Goal: Transaction & Acquisition: Purchase product/service

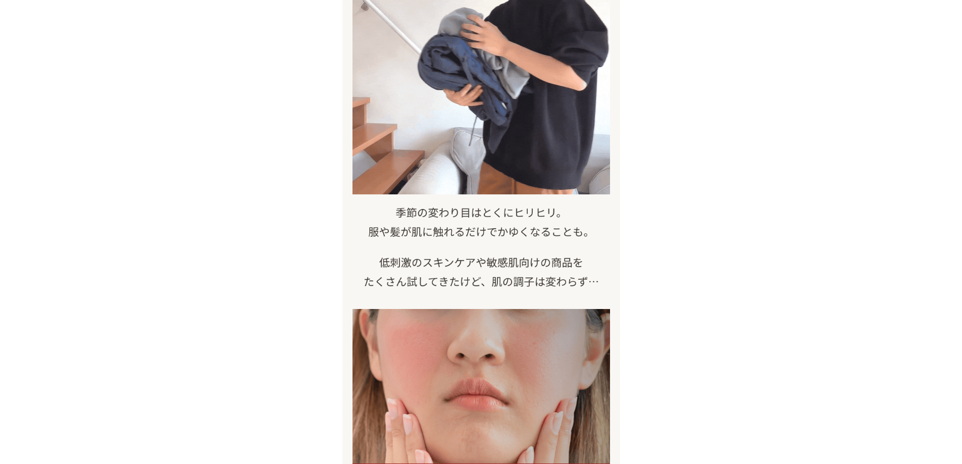
scroll to position [202, 0]
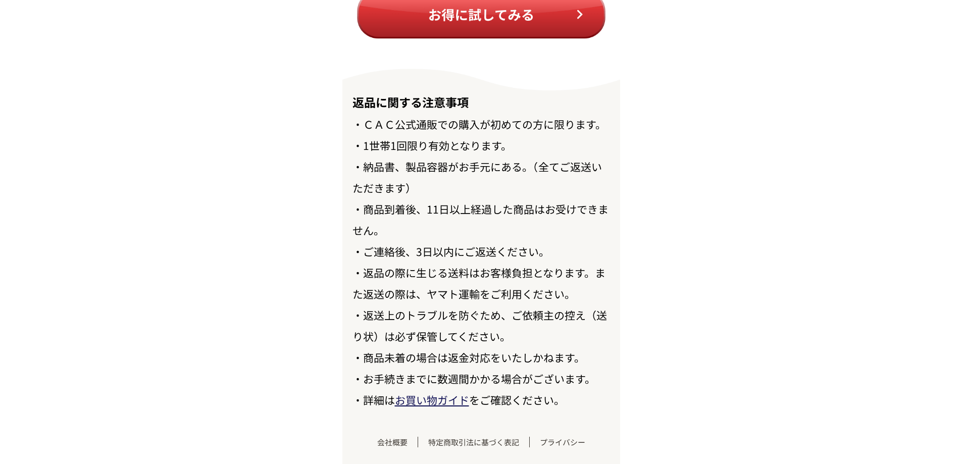
scroll to position [11646, 0]
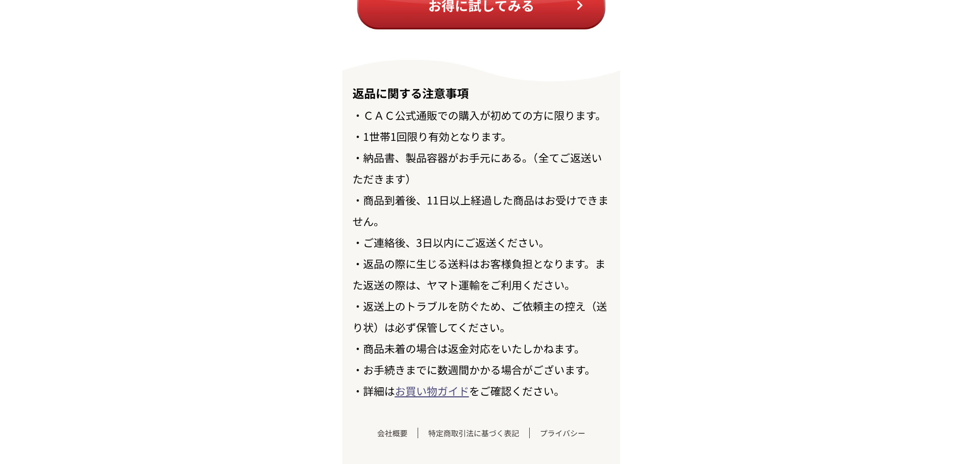
click at [429, 386] on link "お買い物ガイド" at bounding box center [432, 390] width 74 height 15
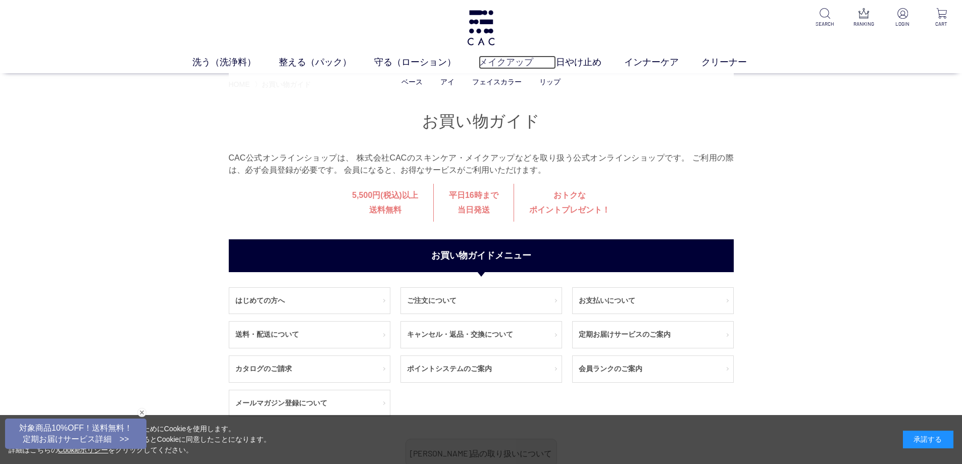
click at [509, 61] on link "メイクアップ" at bounding box center [517, 63] width 77 height 14
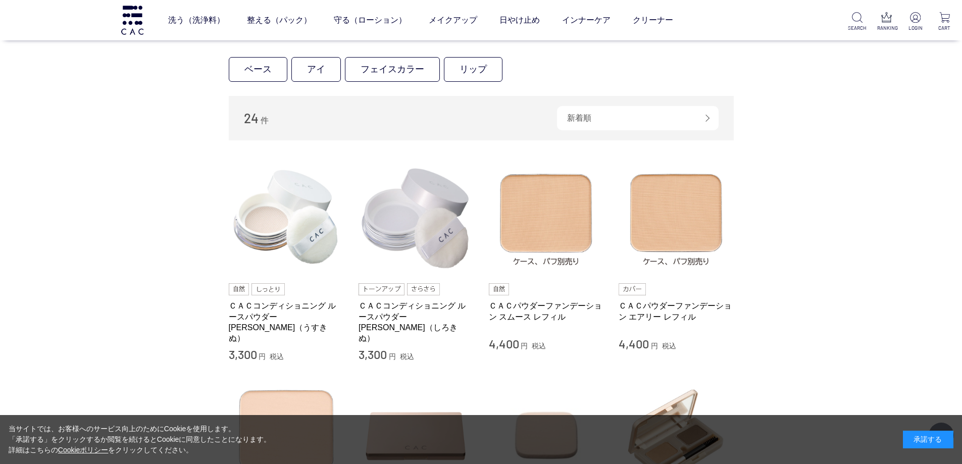
scroll to position [253, 0]
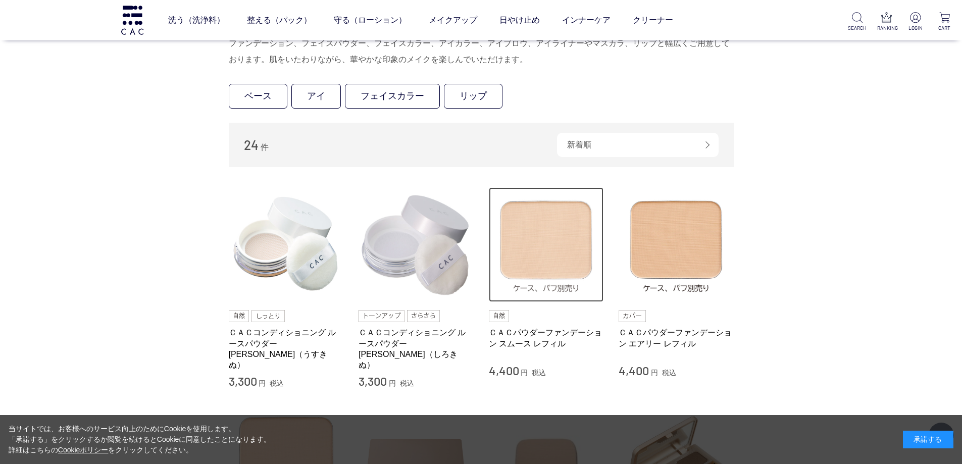
click at [544, 274] on img at bounding box center [546, 244] width 115 height 115
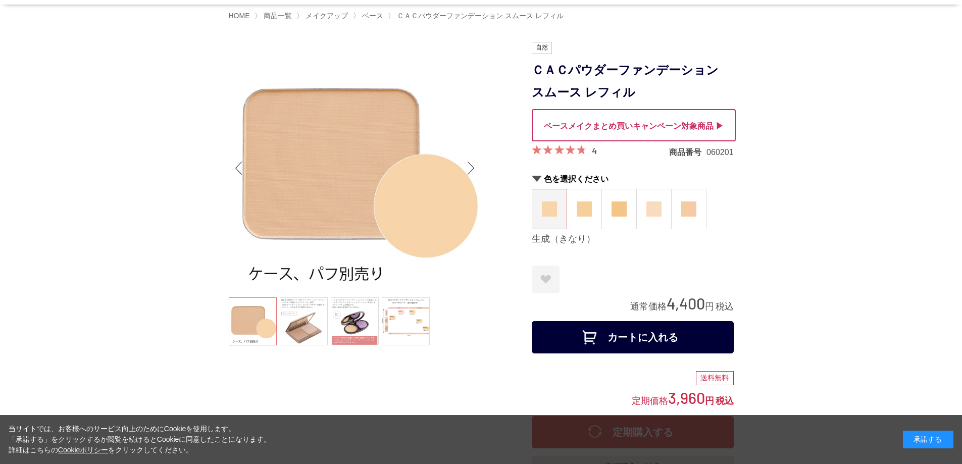
scroll to position [101, 0]
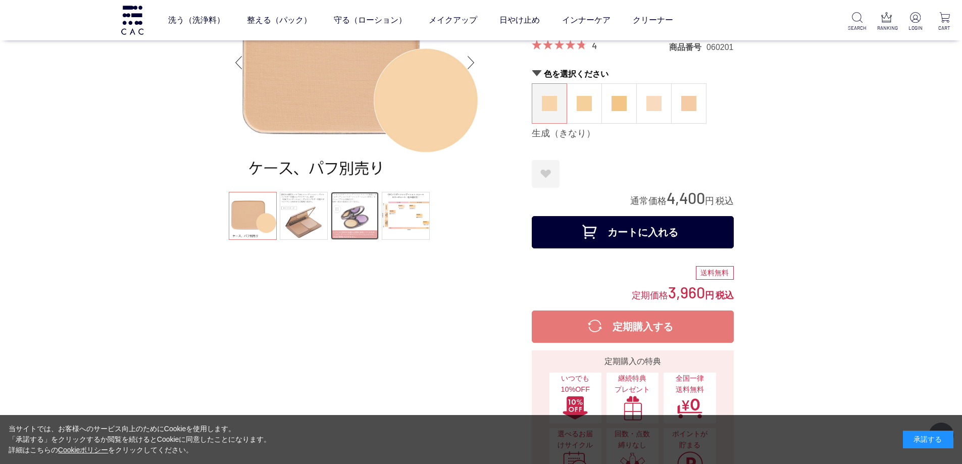
click at [352, 219] on link at bounding box center [355, 216] width 48 height 48
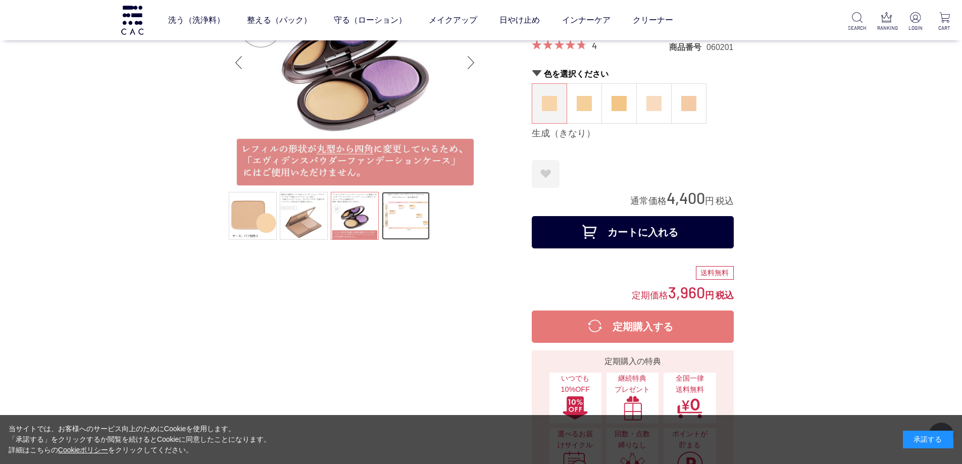
click at [401, 219] on link at bounding box center [406, 216] width 48 height 48
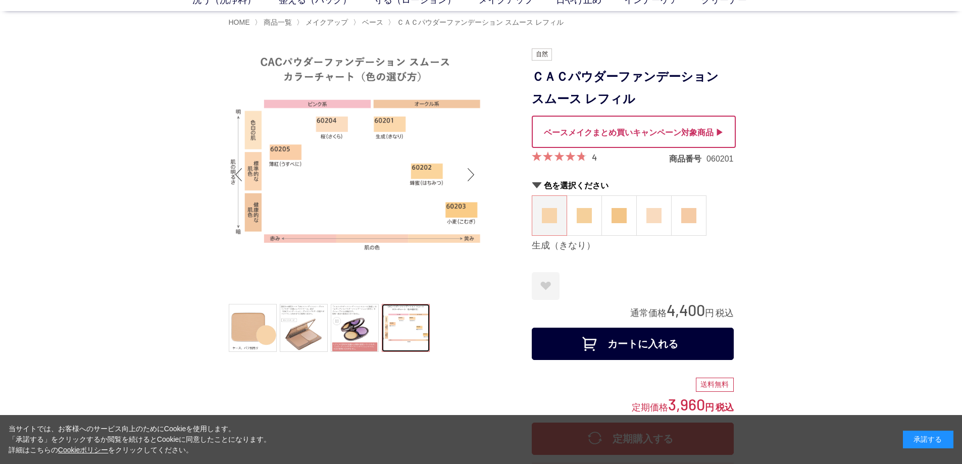
scroll to position [51, 0]
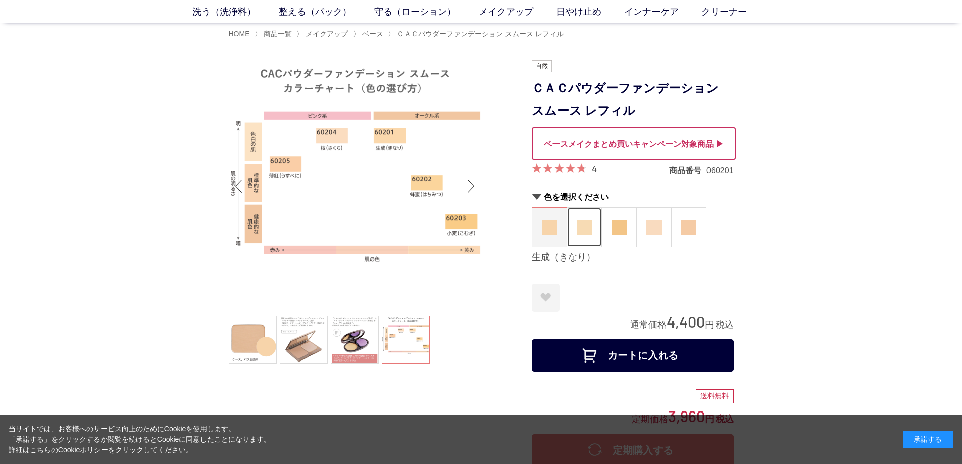
click at [579, 223] on img at bounding box center [584, 227] width 15 height 15
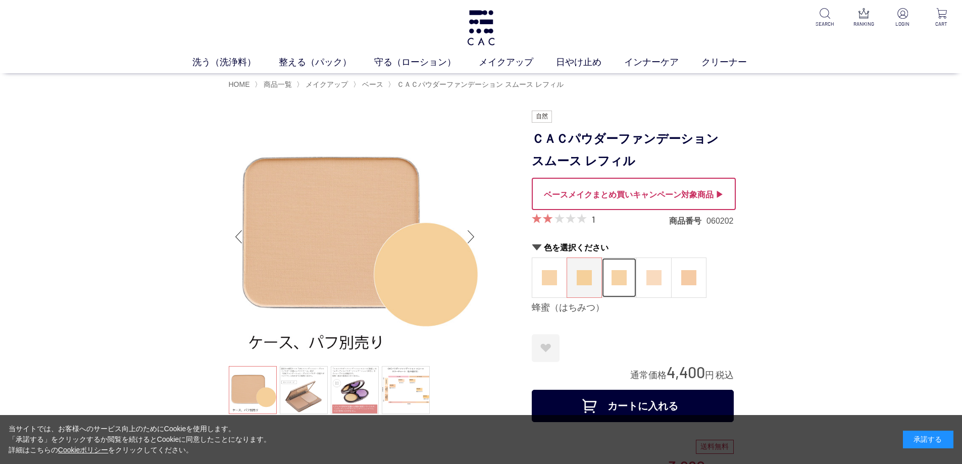
click at [625, 269] on figure at bounding box center [619, 277] width 34 height 39
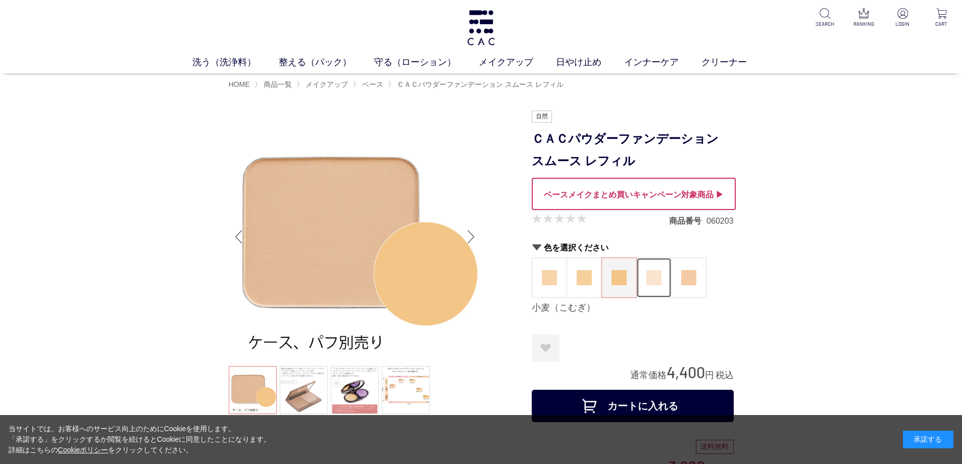
click at [660, 277] on img at bounding box center [654, 277] width 15 height 15
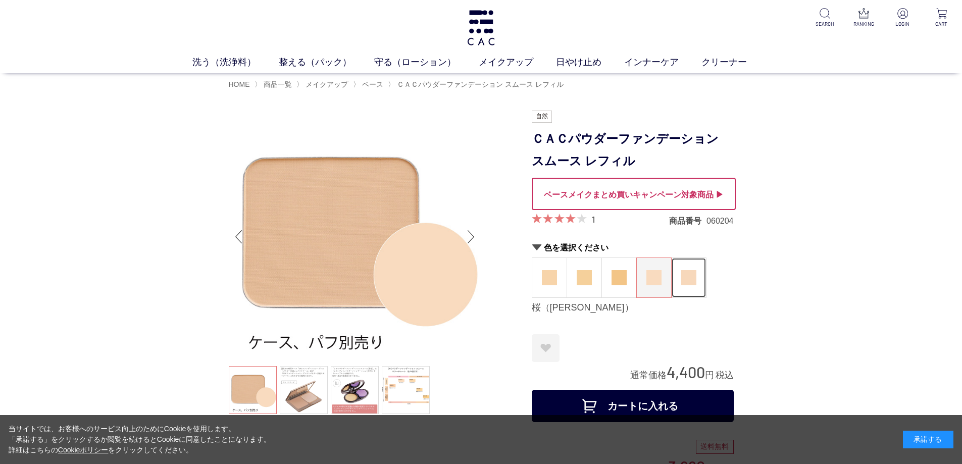
click at [689, 282] on img at bounding box center [688, 277] width 15 height 15
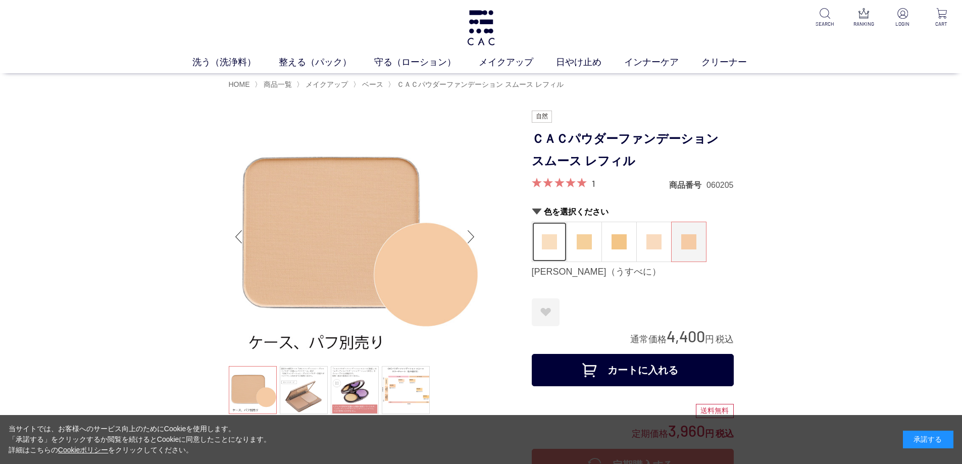
click at [541, 246] on figure at bounding box center [549, 241] width 34 height 39
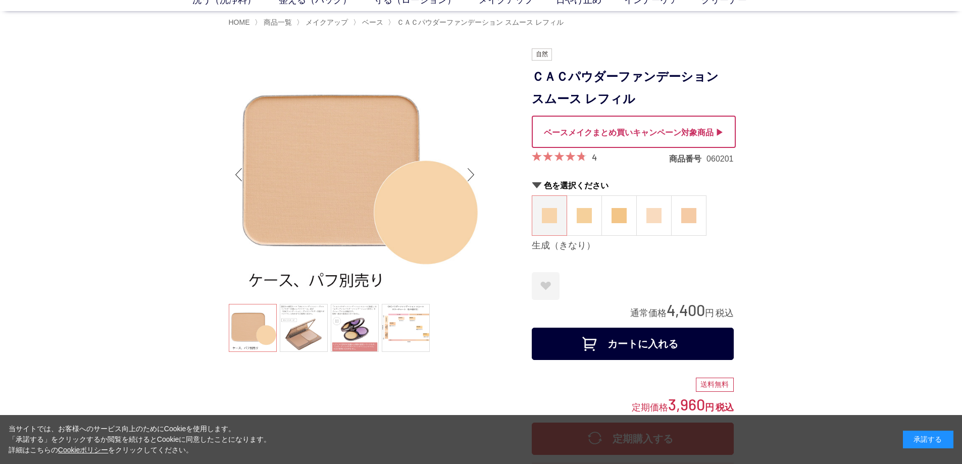
scroll to position [51, 0]
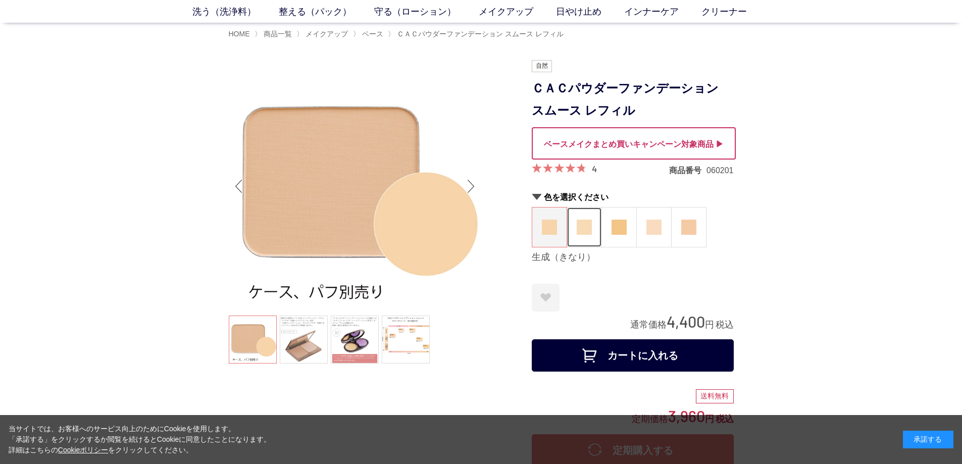
click at [585, 228] on img at bounding box center [584, 227] width 15 height 15
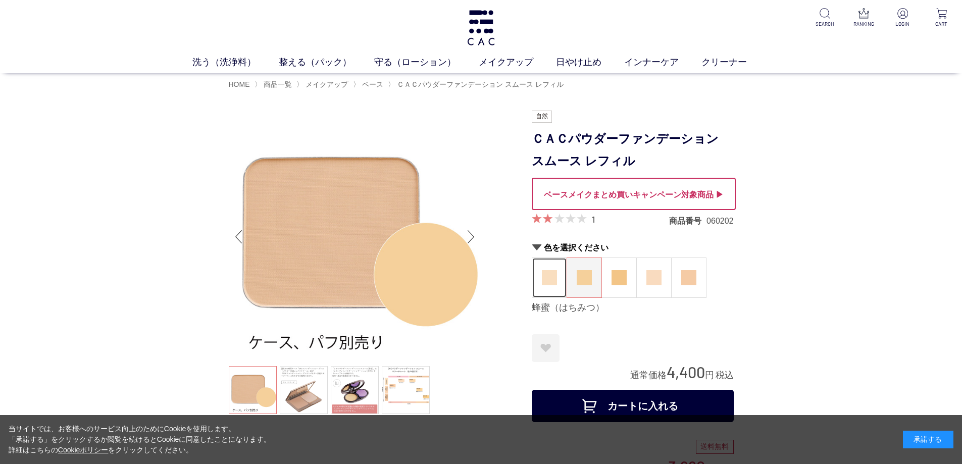
click at [548, 279] on img at bounding box center [549, 277] width 15 height 15
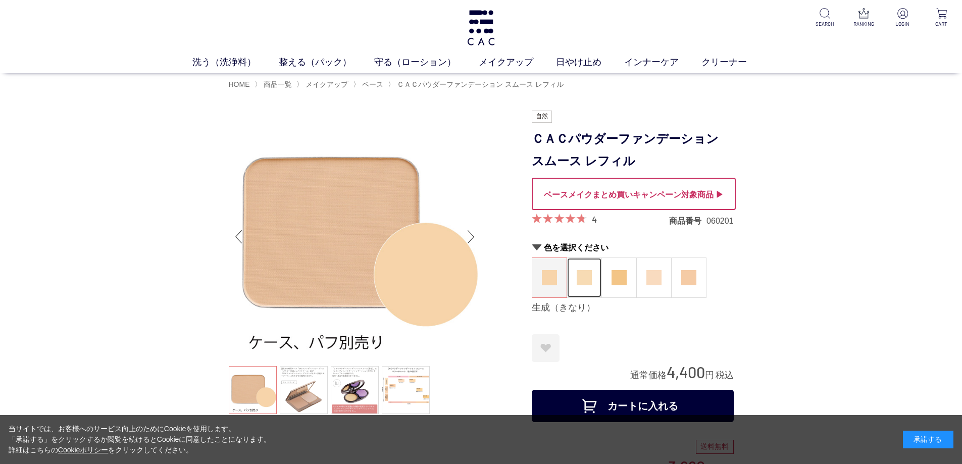
click at [587, 274] on img at bounding box center [584, 277] width 15 height 15
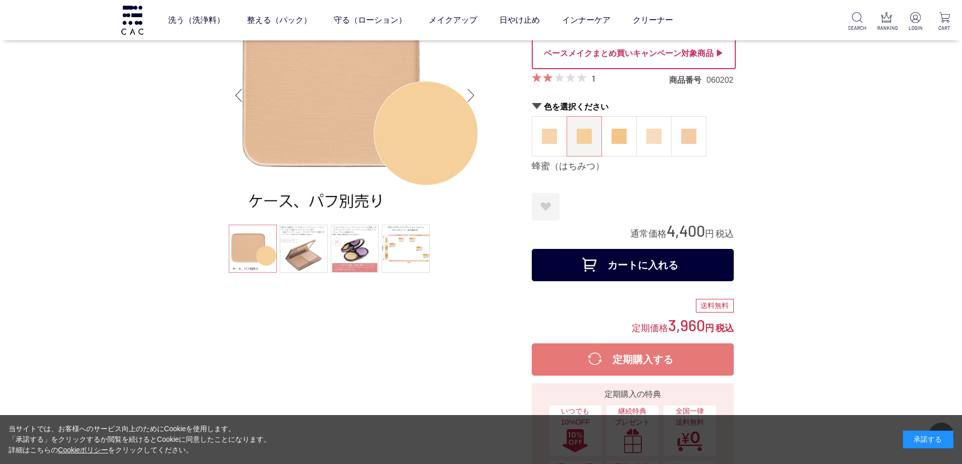
scroll to position [51, 0]
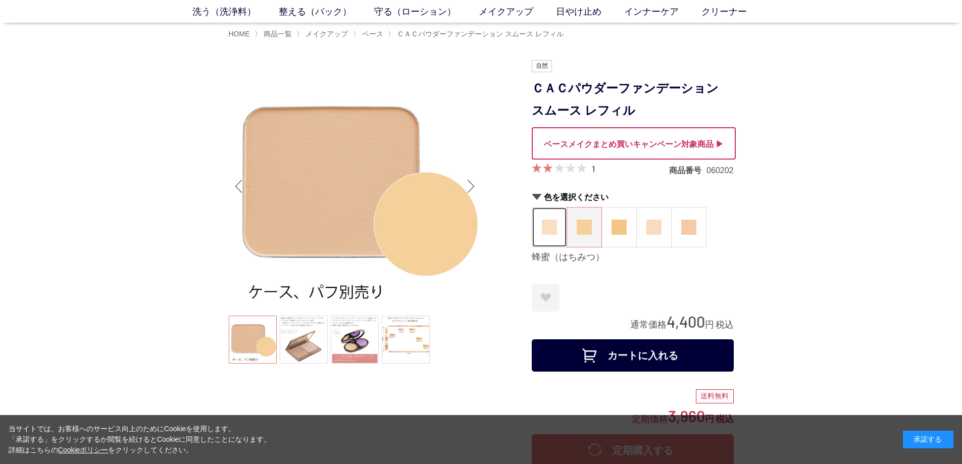
click at [548, 230] on img at bounding box center [549, 227] width 15 height 15
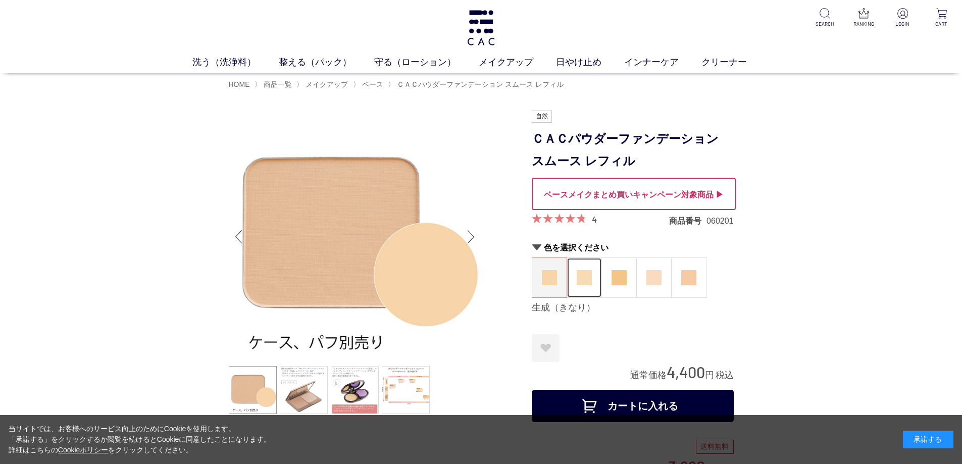
click at [584, 278] on img at bounding box center [584, 277] width 15 height 15
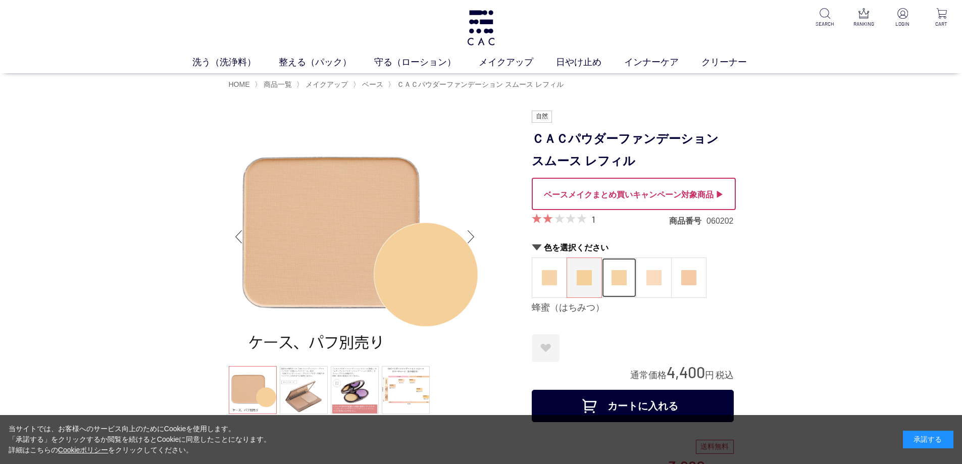
click at [614, 278] on img at bounding box center [619, 277] width 15 height 15
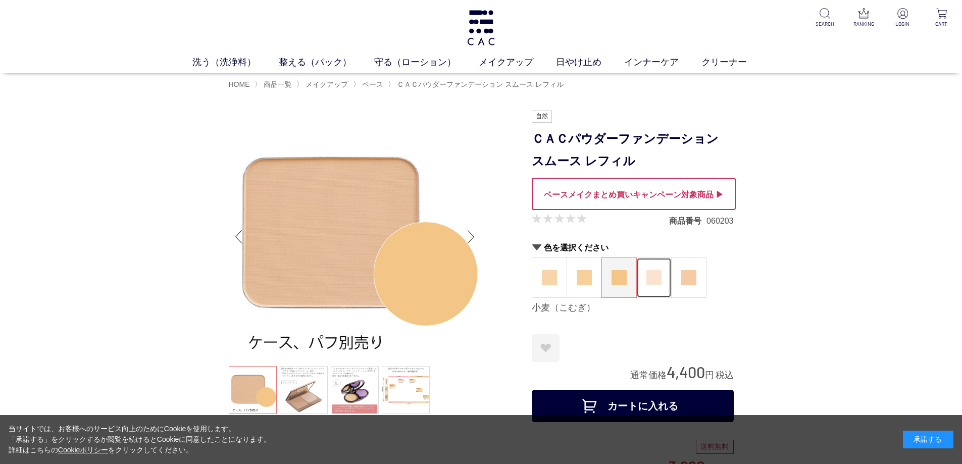
click at [654, 280] on img at bounding box center [654, 277] width 15 height 15
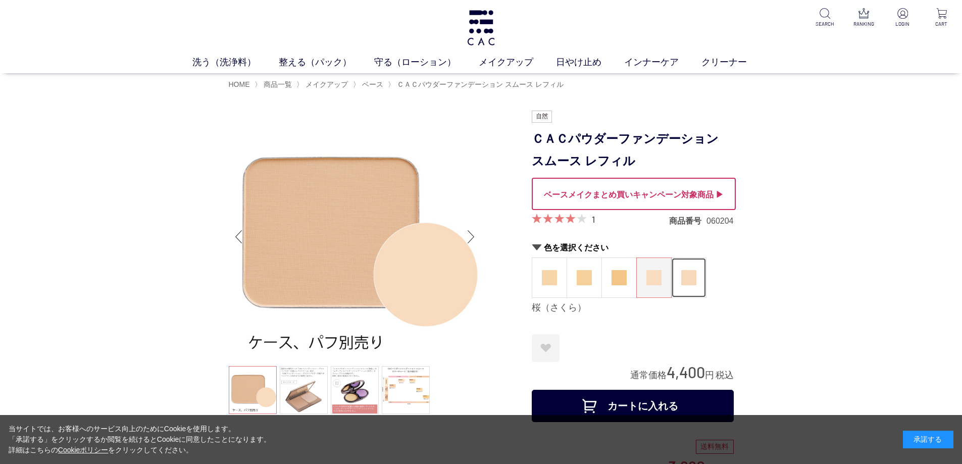
click at [687, 280] on img at bounding box center [688, 277] width 15 height 15
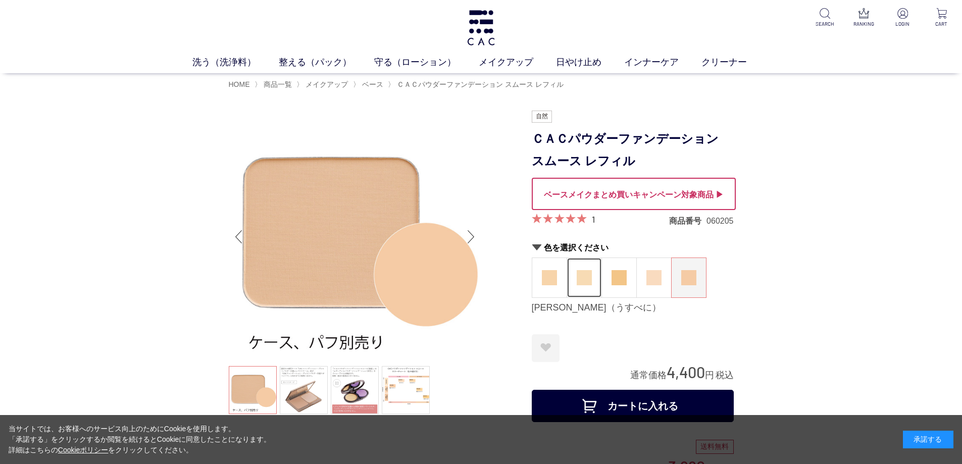
click at [577, 269] on figure at bounding box center [584, 277] width 34 height 39
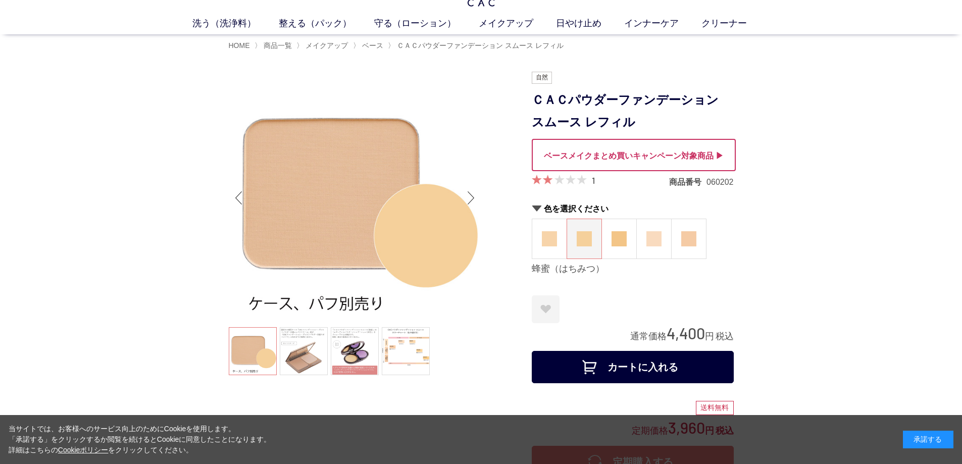
scroll to position [51, 0]
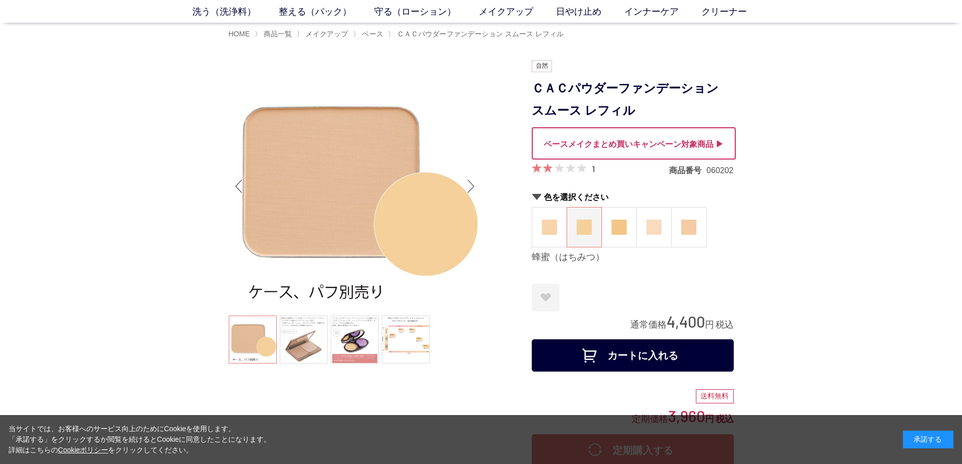
click at [257, 351] on ul at bounding box center [355, 341] width 253 height 51
click at [256, 347] on ul at bounding box center [355, 341] width 253 height 51
click at [297, 344] on link at bounding box center [304, 340] width 48 height 48
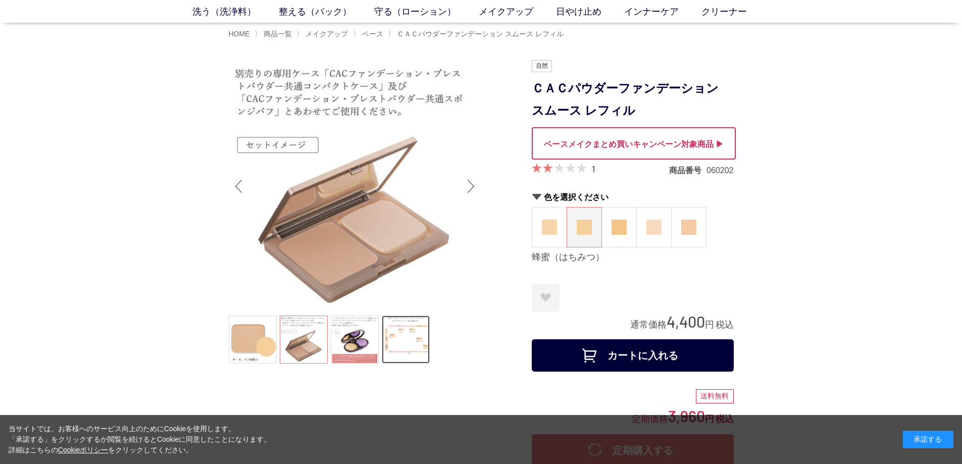
click at [395, 328] on link at bounding box center [406, 340] width 48 height 48
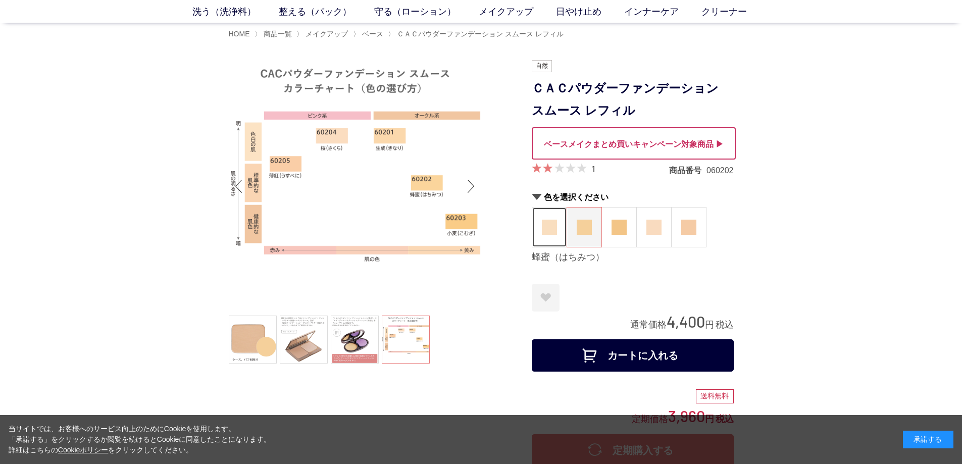
click at [546, 233] on img at bounding box center [549, 227] width 15 height 15
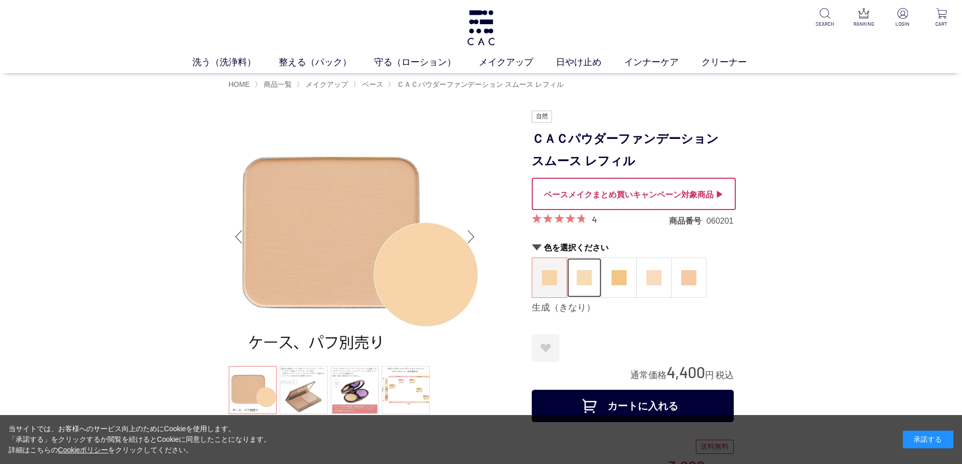
click at [585, 263] on figure at bounding box center [584, 277] width 34 height 39
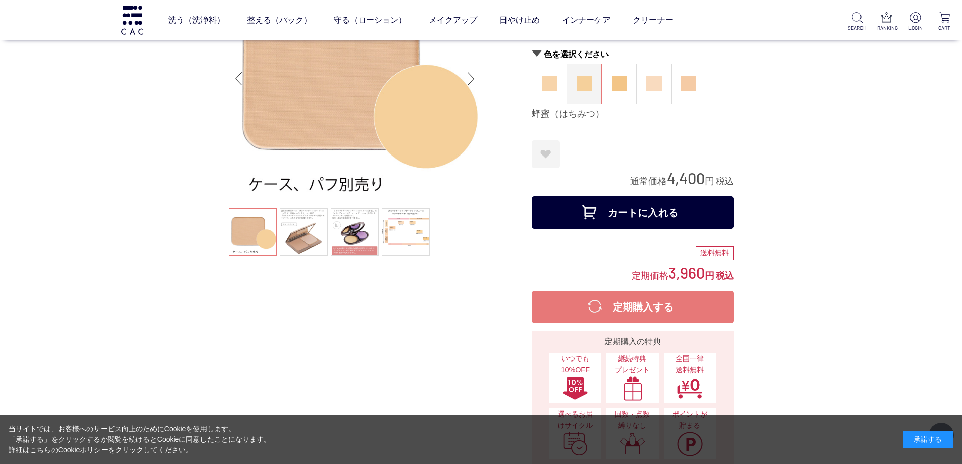
scroll to position [101, 0]
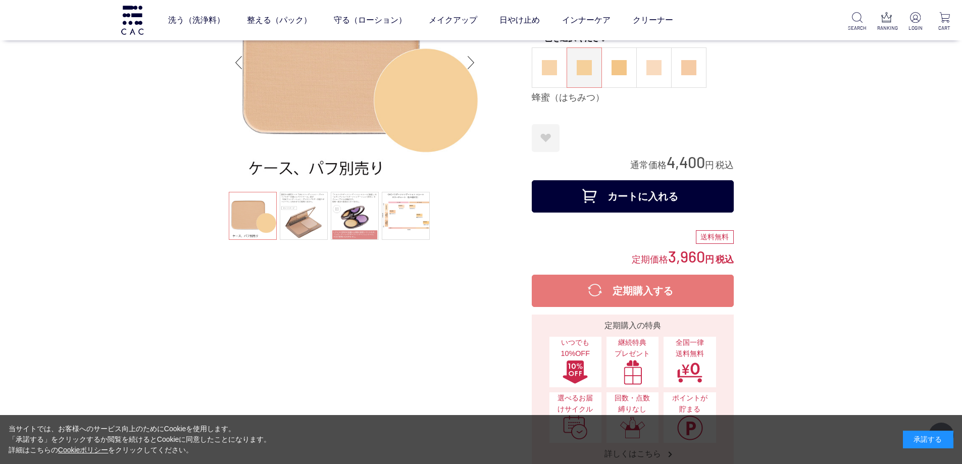
click at [613, 191] on button "カートに入れる" at bounding box center [633, 196] width 202 height 32
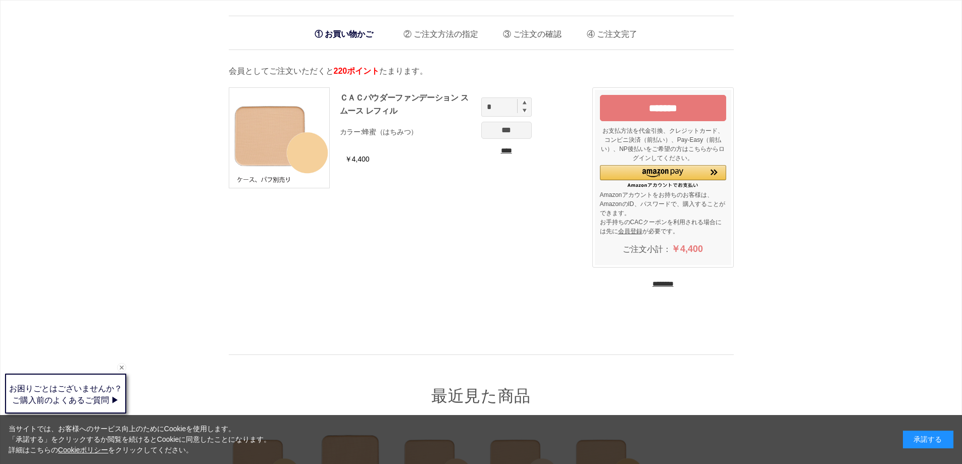
click at [526, 103] on img at bounding box center [525, 103] width 4 height 4
type input "*"
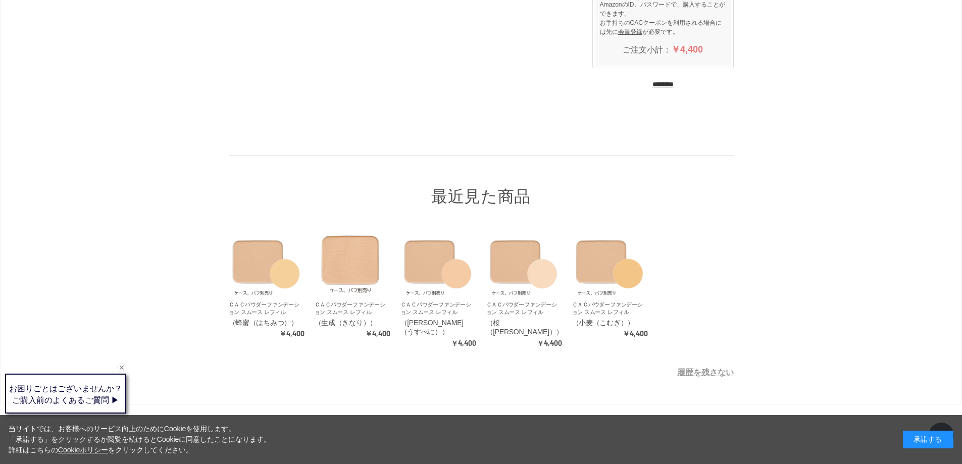
scroll to position [202, 0]
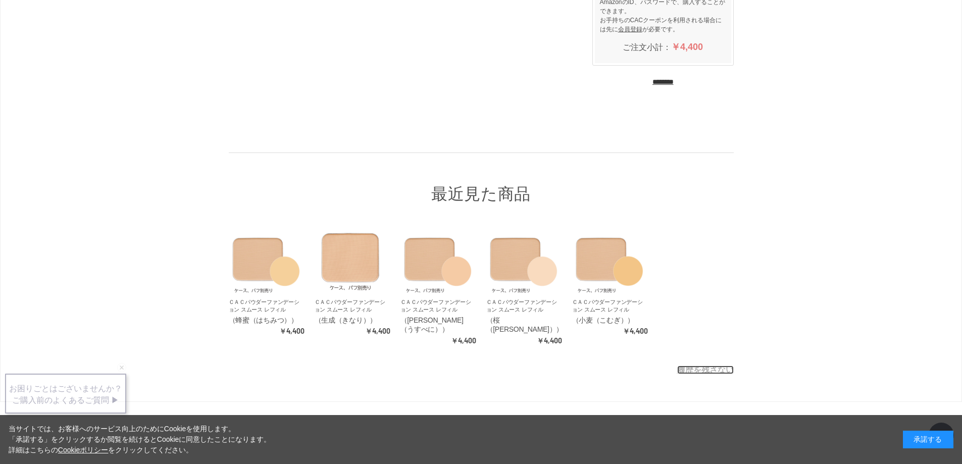
click at [695, 366] on link "履歴を残さない" at bounding box center [705, 370] width 57 height 9
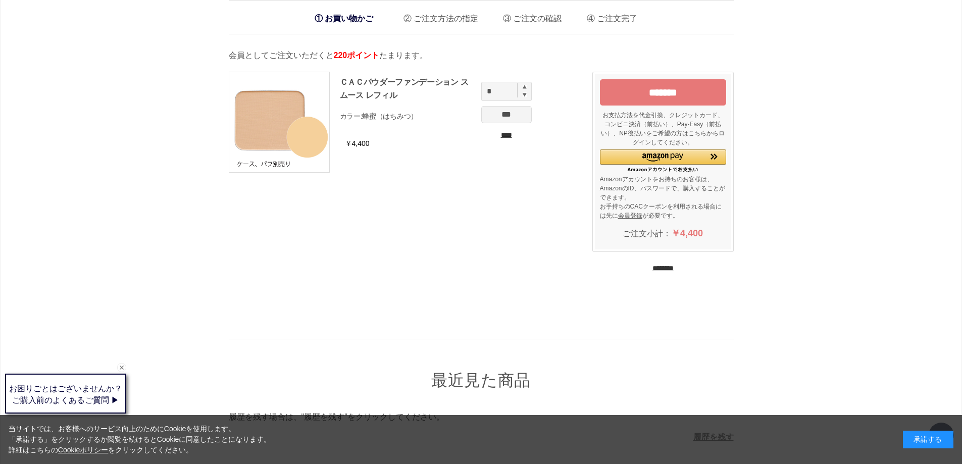
scroll to position [0, 0]
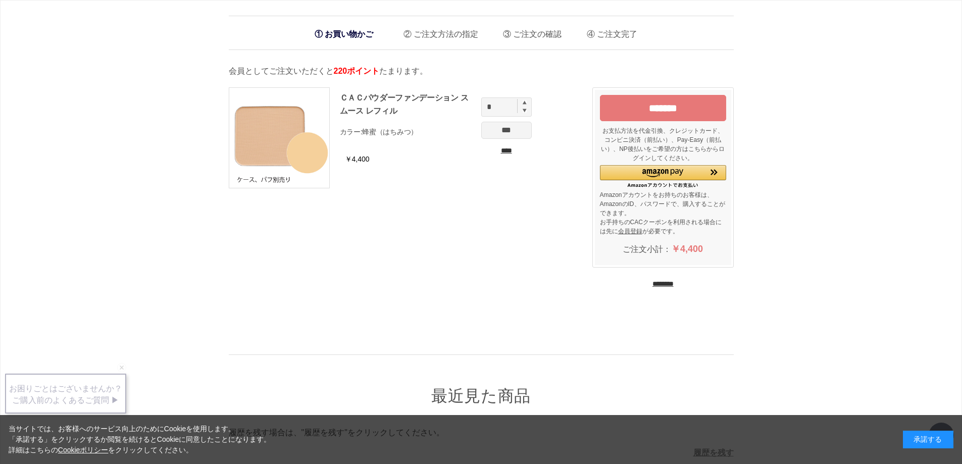
click at [511, 133] on input "***" at bounding box center [506, 130] width 51 height 17
click at [663, 112] on input "*******" at bounding box center [663, 108] width 126 height 26
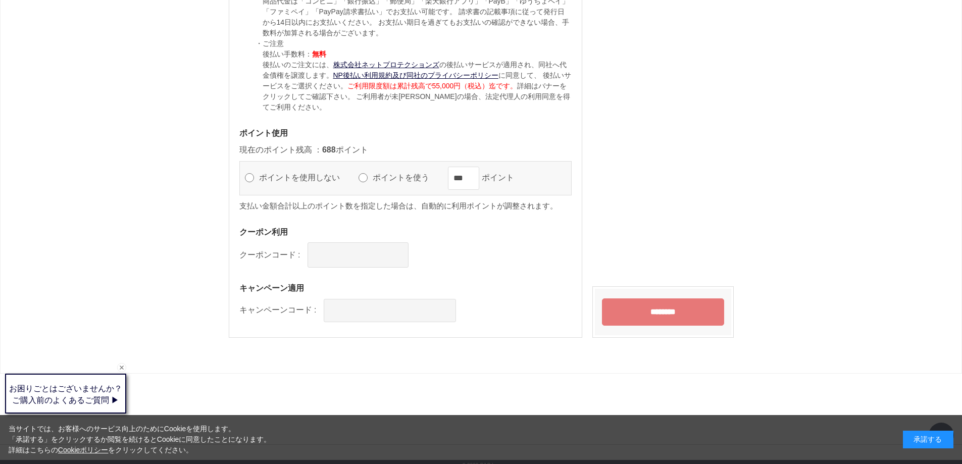
scroll to position [991, 0]
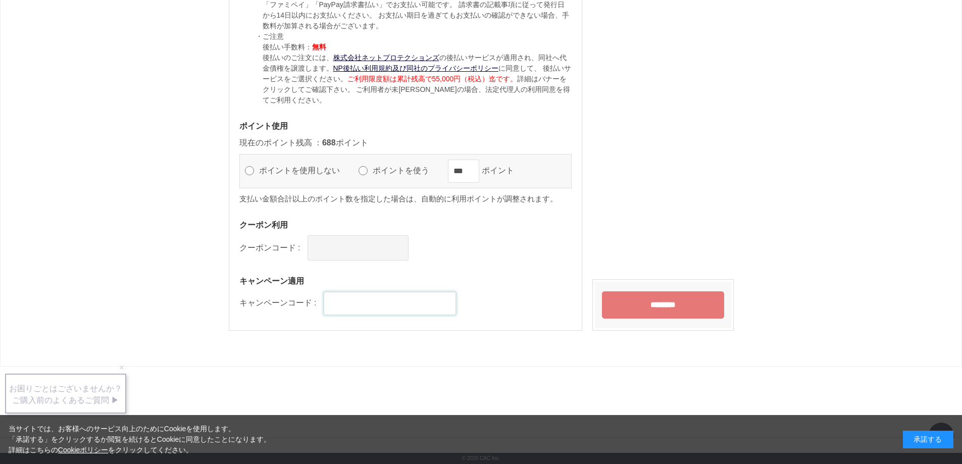
click at [379, 306] on input "text" at bounding box center [390, 303] width 132 height 23
type input "*"
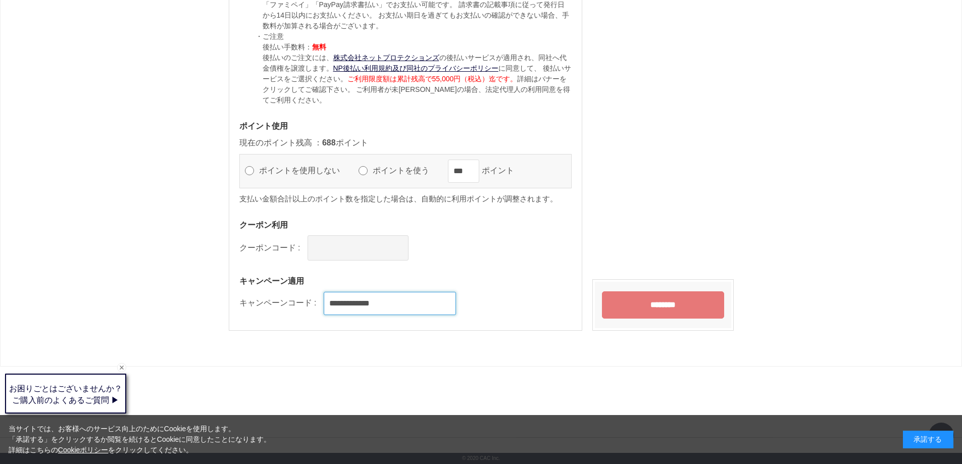
type input "**********"
click at [622, 303] on input "********" at bounding box center [663, 304] width 122 height 27
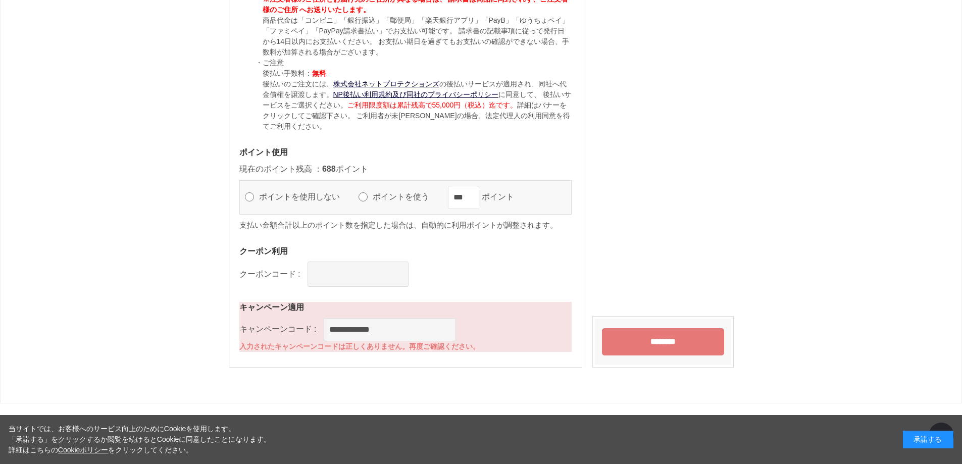
scroll to position [1010, 0]
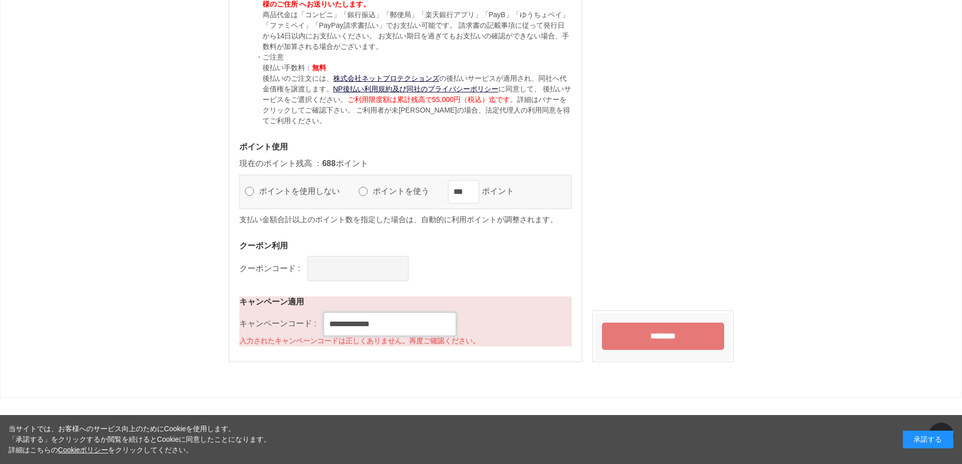
click at [440, 324] on input "**********" at bounding box center [390, 324] width 132 height 23
type input "*"
click at [669, 326] on input "********" at bounding box center [663, 336] width 122 height 27
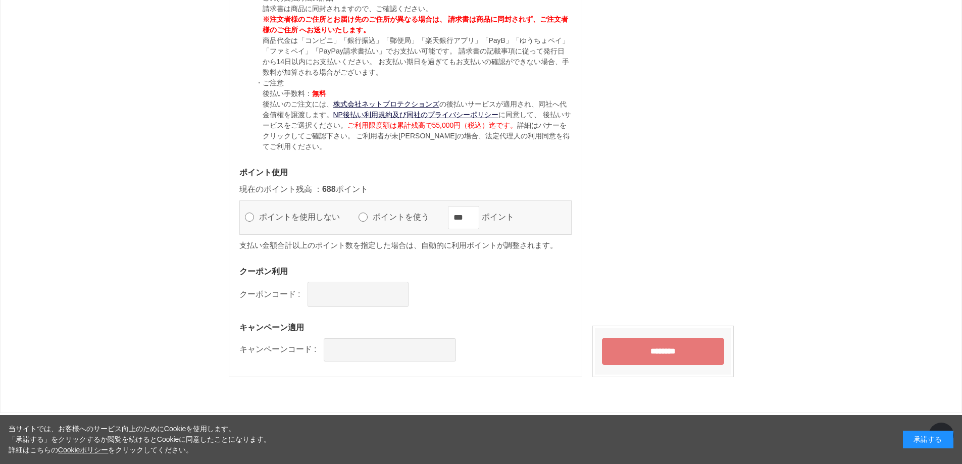
scroll to position [940, 0]
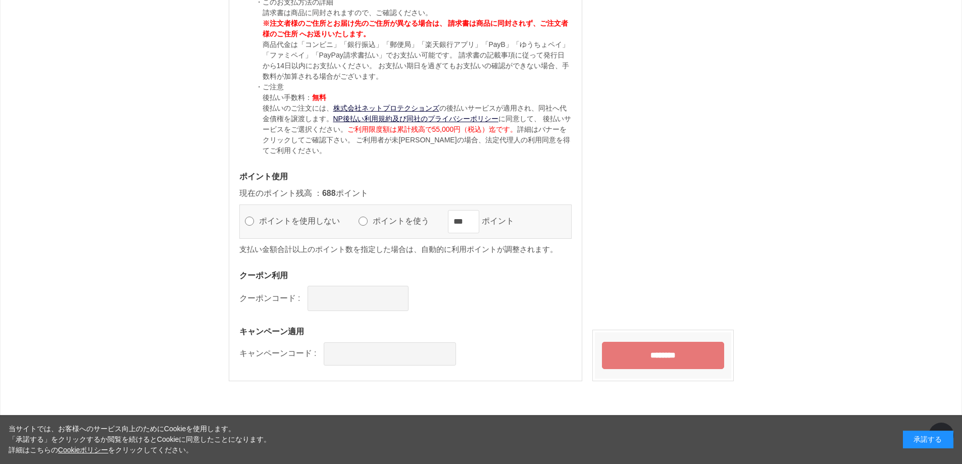
click at [644, 353] on input "********" at bounding box center [663, 355] width 122 height 27
